Goal: Navigation & Orientation: Find specific page/section

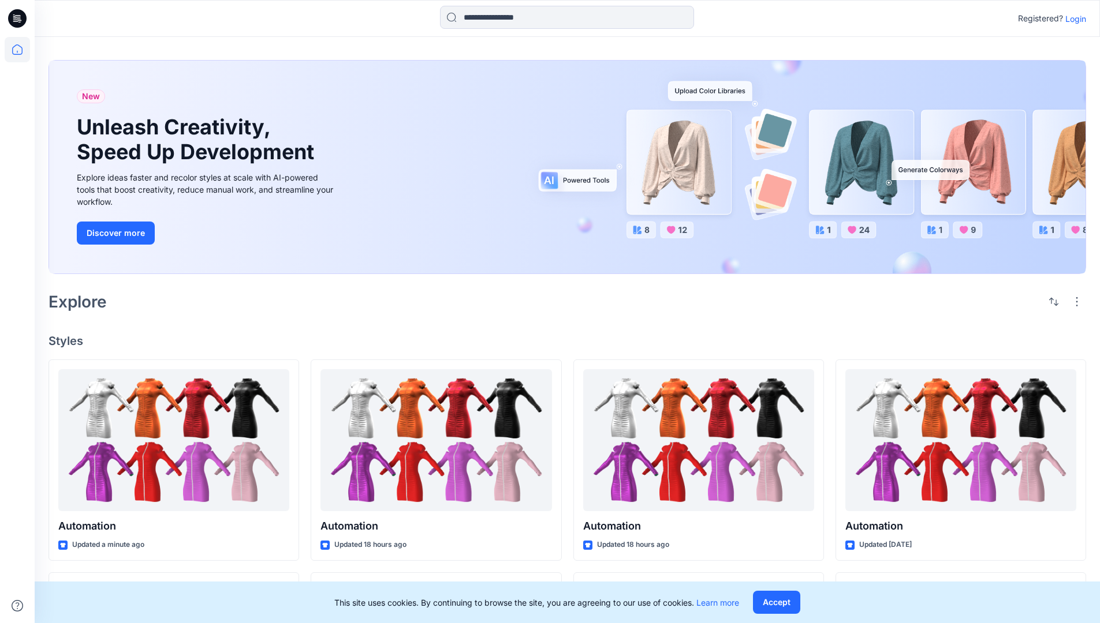
click at [1072, 18] on p "Login" at bounding box center [1075, 19] width 21 height 12
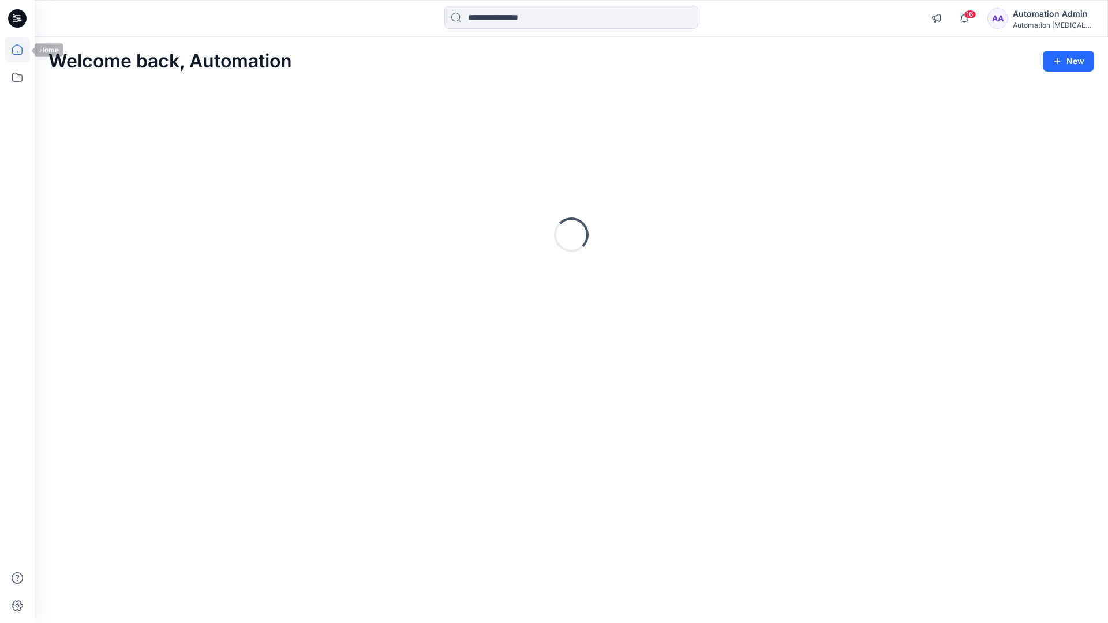
click at [22, 50] on icon at bounding box center [17, 49] width 10 height 10
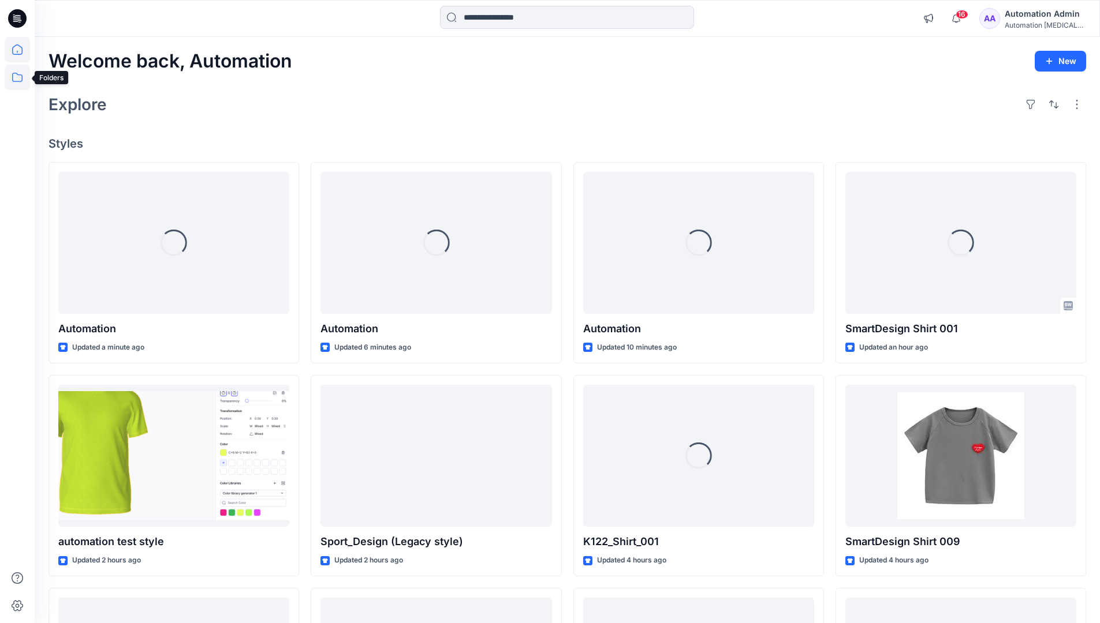
click at [18, 79] on icon at bounding box center [17, 77] width 25 height 25
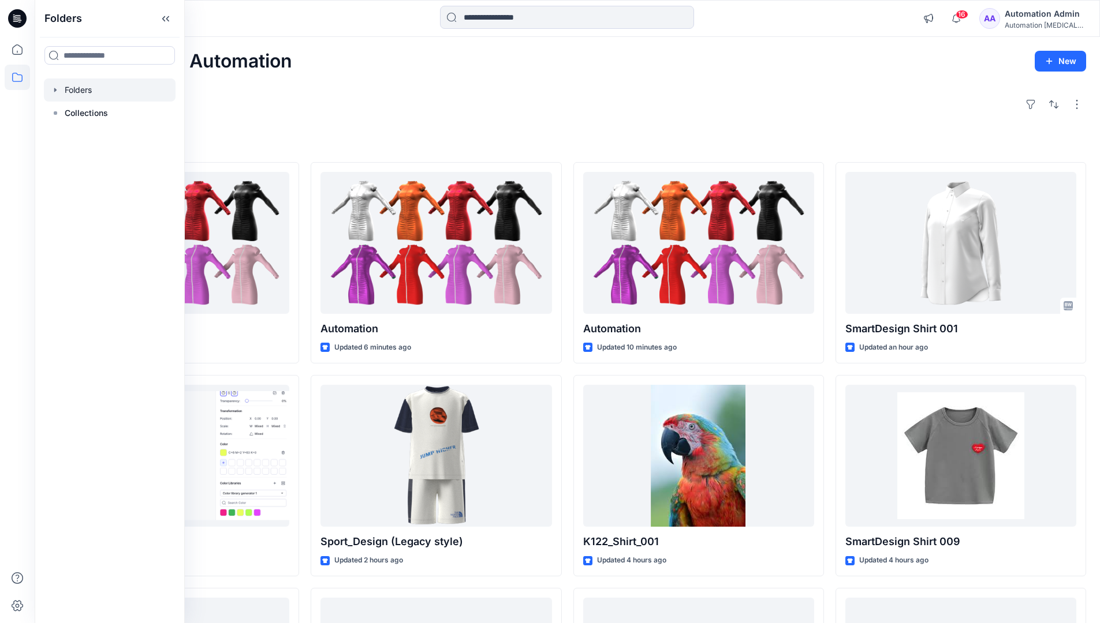
click at [65, 92] on div at bounding box center [110, 89] width 132 height 23
